Goal: Check status: Check status

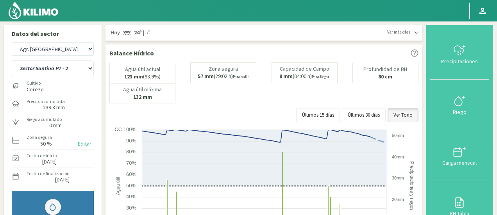
select select "18: Object"
click at [34, 68] on select "Almendros Sector 1 Almendros Sector 2 Cerezo P25 [GEOGRAPHIC_DATA] S1 Cerezos v…" at bounding box center [53, 69] width 82 height 16
click at [12, 61] on select "Almendros Sector 1 Almendros Sector 2 Cerezo P25 [GEOGRAPHIC_DATA] S1 Cerezos v…" at bounding box center [53, 69] width 82 height 16
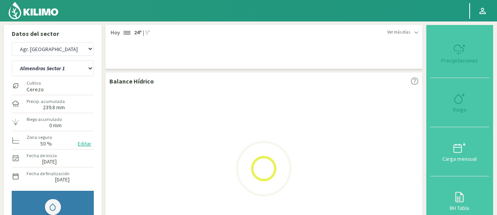
select select "14: Object"
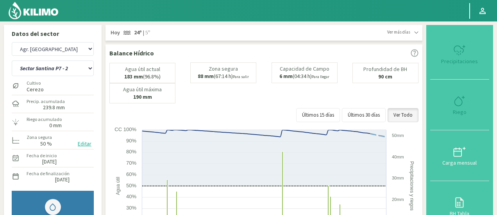
select select "297: Object"
click at [44, 66] on select "Almendros Sector 1 Almendros Sector 2 Cerezo P25 [GEOGRAPHIC_DATA] S1 Cerezos v…" at bounding box center [53, 69] width 82 height 16
click at [44, 72] on select "Almendros Sector 1 Almendros Sector 2 Cerezo P25 [GEOGRAPHIC_DATA] S1 Cerezos v…" at bounding box center [53, 69] width 82 height 16
click at [12, 61] on select "Almendros Sector 1 Almendros Sector 2 Cerezo P25 [GEOGRAPHIC_DATA] S1 Cerezos v…" at bounding box center [53, 69] width 82 height 16
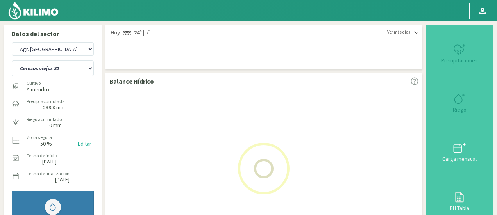
select select "15: Object"
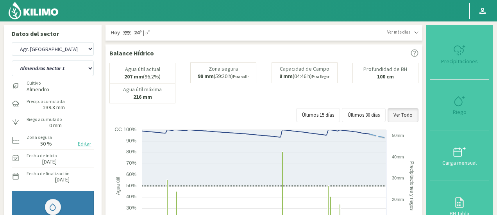
select select "576: Object"
click at [22, 69] on select "Almendros Sector 1 Almendros Sector 2 Cerezo P25 [GEOGRAPHIC_DATA] S1 Cerezos v…" at bounding box center [53, 69] width 82 height 16
click at [12, 61] on select "Almendros Sector 1 Almendros Sector 2 Cerezo P25 [GEOGRAPHIC_DATA] S1 Cerezos v…" at bounding box center [53, 69] width 82 height 16
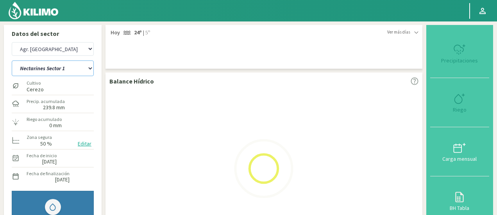
select select "33: Object"
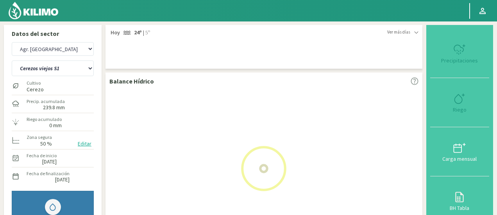
select select "855: Object"
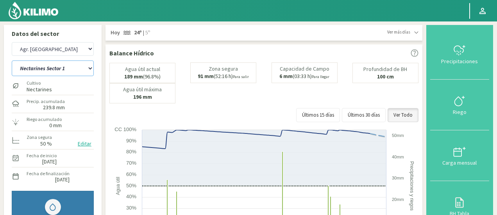
click at [58, 71] on select "Almendros Sector 1 Almendros Sector 2 Cerezo P25 [GEOGRAPHIC_DATA] S1 Cerezos v…" at bounding box center [53, 69] width 82 height 16
click at [12, 61] on select "Almendros Sector 1 Almendros Sector 2 Cerezo P25 [GEOGRAPHIC_DATA] S1 Cerezos v…" at bounding box center [53, 69] width 82 height 16
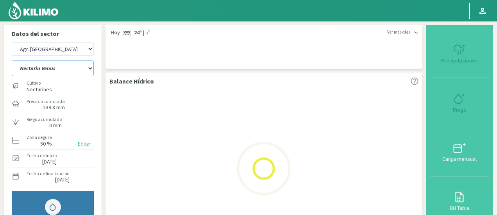
select select "51: Object"
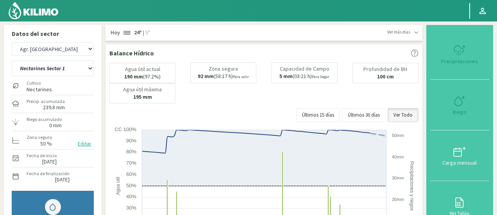
select select "1134: Object"
select select "68: Object"
click at [38, 72] on select "Almendros Sector 1 Almendros Sector 2 Cerezo P25 [GEOGRAPHIC_DATA] S1 Cerezos v…" at bounding box center [53, 69] width 82 height 16
click at [63, 68] on select "Almendros Sector 1 Almendros Sector 2 Cerezo P25 [GEOGRAPHIC_DATA] S1 Cerezos v…" at bounding box center [53, 69] width 82 height 16
